Goal: Find specific page/section

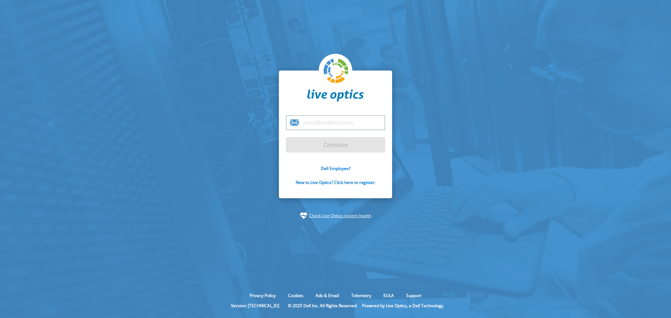
click at [328, 123] on input "email" at bounding box center [335, 122] width 99 height 15
type input "[PERSON_NAME][EMAIL_ADDRESS][DOMAIN_NAME]"
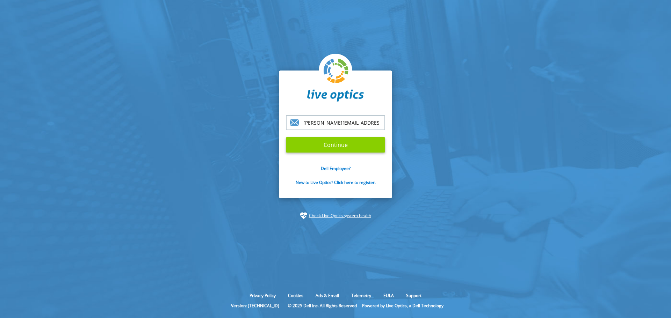
click at [345, 147] on input "Continue" at bounding box center [335, 144] width 99 height 15
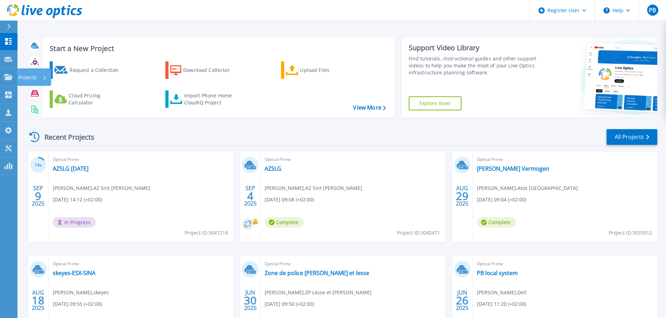
click at [36, 80] on p "Projects" at bounding box center [27, 78] width 19 height 18
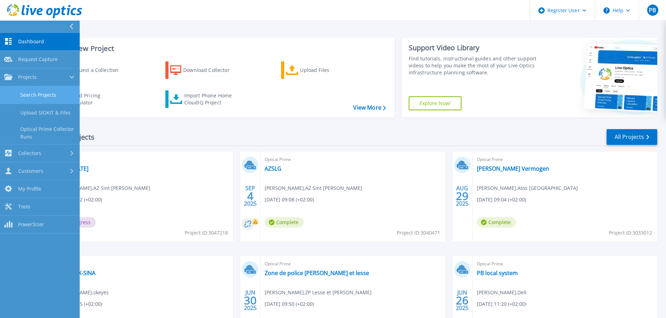
click at [40, 96] on link "Search Projects" at bounding box center [40, 95] width 80 height 18
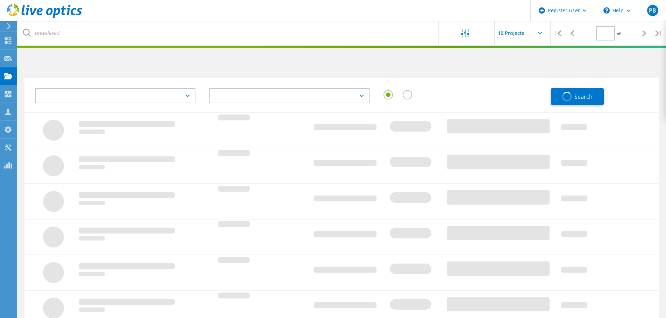
type input "1"
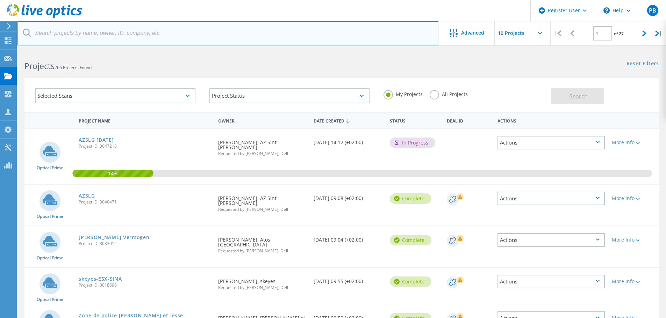
click at [78, 33] on input "text" at bounding box center [228, 33] width 422 height 24
click at [108, 37] on input "text" at bounding box center [228, 33] width 422 height 24
type input "srk"
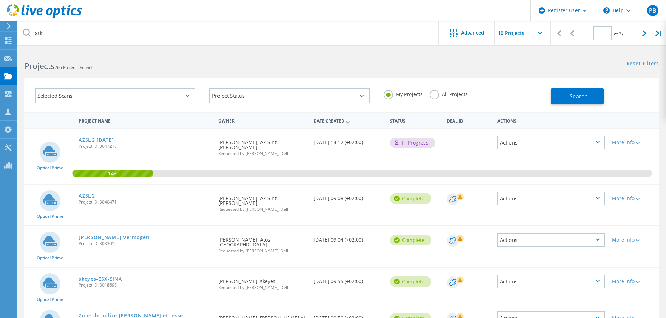
click at [436, 97] on label "All Projects" at bounding box center [449, 93] width 38 height 7
click at [0, 0] on input "All Projects" at bounding box center [0, 0] width 0 height 0
click at [574, 97] on span "Search" at bounding box center [578, 97] width 18 height 8
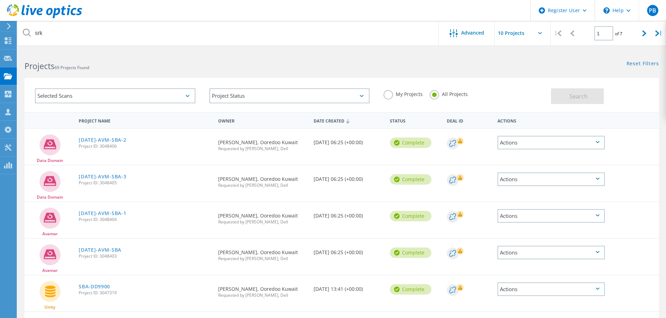
click at [538, 32] on input "text" at bounding box center [530, 33] width 70 height 24
click at [523, 89] on div "Show 40 Projects" at bounding box center [529, 86] width 69 height 12
type input "Show 40 Projects"
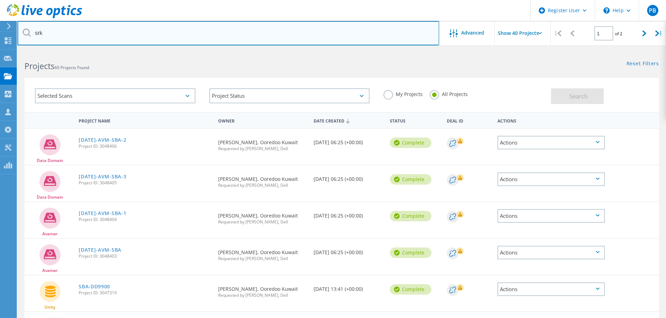
click at [70, 34] on input "srk" at bounding box center [228, 33] width 422 height 24
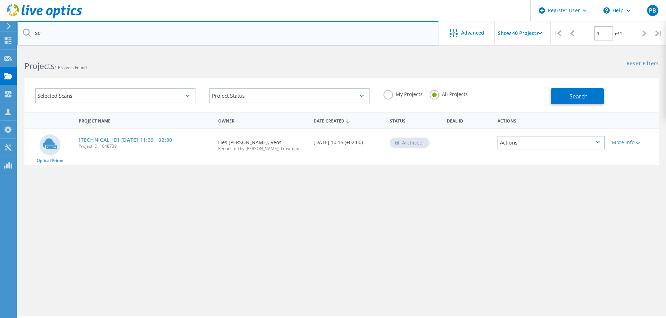
type input "s"
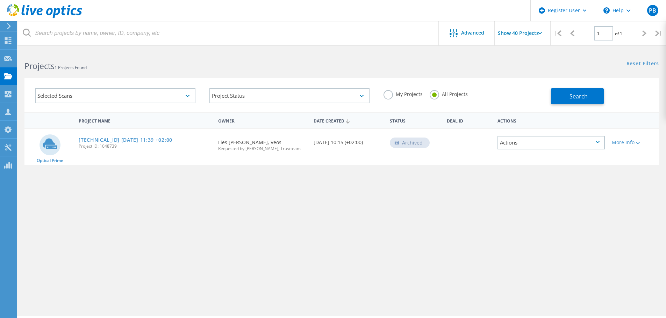
click at [389, 95] on label "My Projects" at bounding box center [402, 93] width 39 height 7
click at [0, 0] on input "My Projects" at bounding box center [0, 0] width 0 height 0
click at [583, 97] on span "Search" at bounding box center [578, 97] width 18 height 8
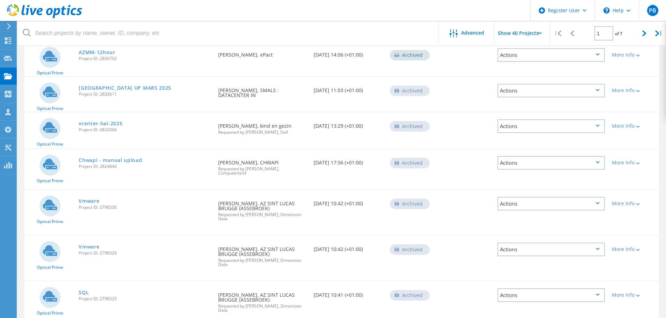
scroll to position [656, 0]
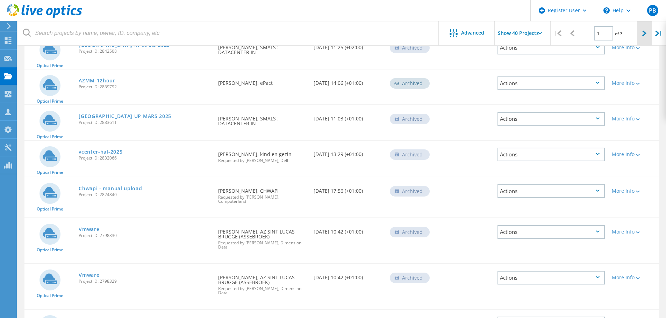
click at [641, 35] on div at bounding box center [644, 33] width 14 height 25
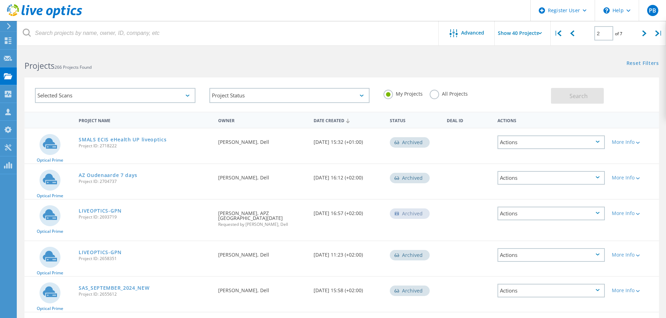
scroll to position [0, 0]
click at [574, 37] on div at bounding box center [572, 33] width 14 height 25
type input "1"
